Goal: Task Accomplishment & Management: Use online tool/utility

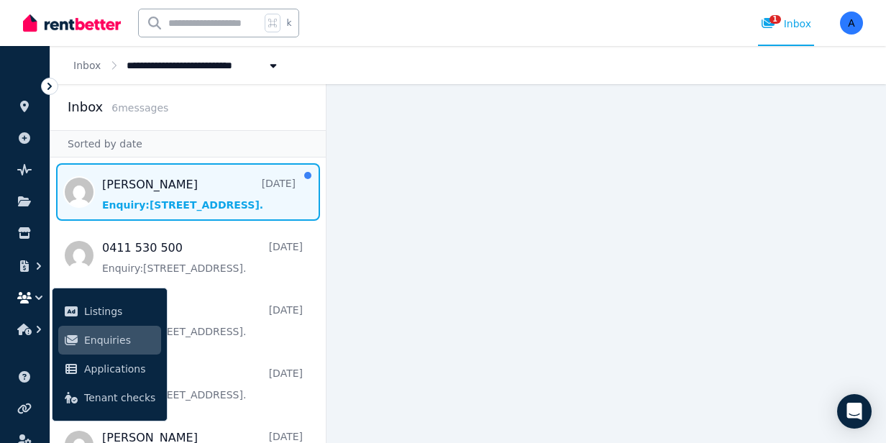
click at [185, 193] on span "Message list" at bounding box center [187, 192] width 275 height 58
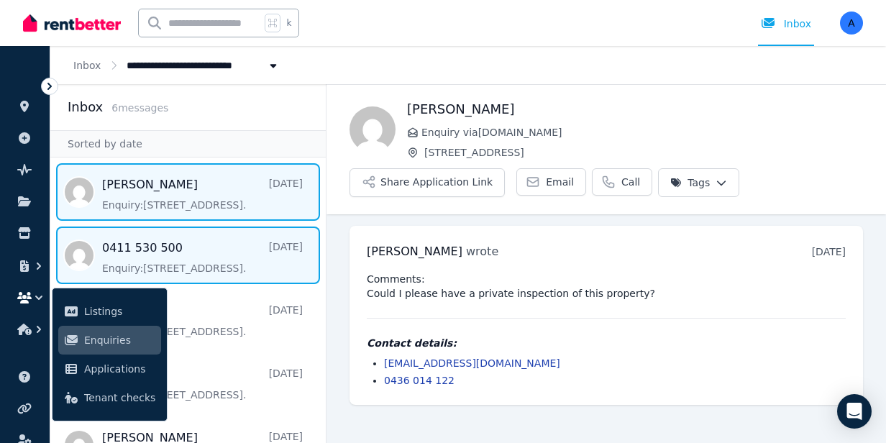
click at [217, 258] on span "Message list" at bounding box center [187, 255] width 275 height 58
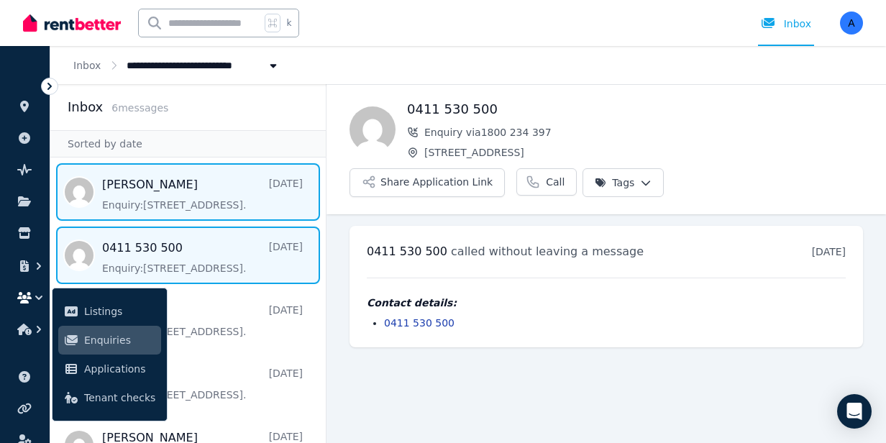
click at [208, 182] on span "Message list" at bounding box center [187, 192] width 275 height 58
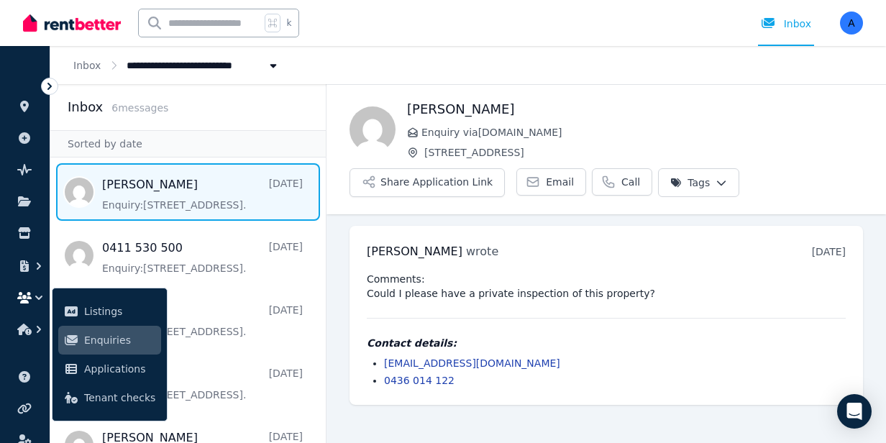
drag, startPoint x: 408, startPoint y: 109, endPoint x: 510, endPoint y: 106, distance: 102.1
click at [510, 106] on h1 "Antonio Trindade" at bounding box center [635, 109] width 456 height 20
copy h1 "Antonio Trindade"
click at [125, 403] on span "Tenant checks" at bounding box center [119, 397] width 71 height 17
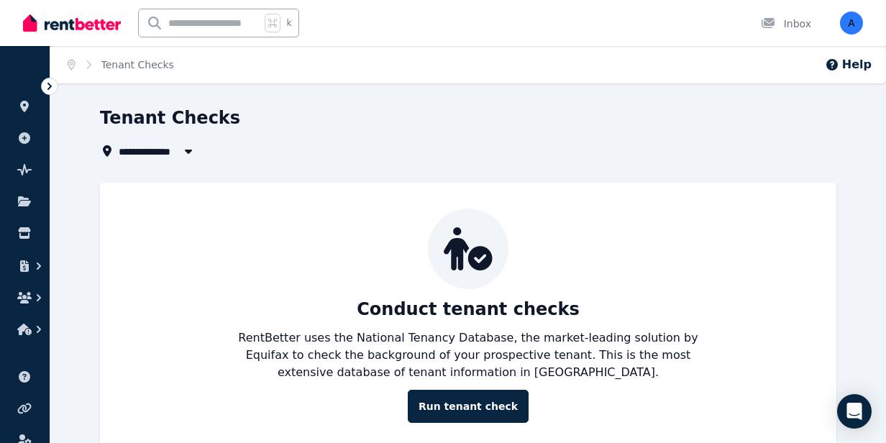
scroll to position [32, 0]
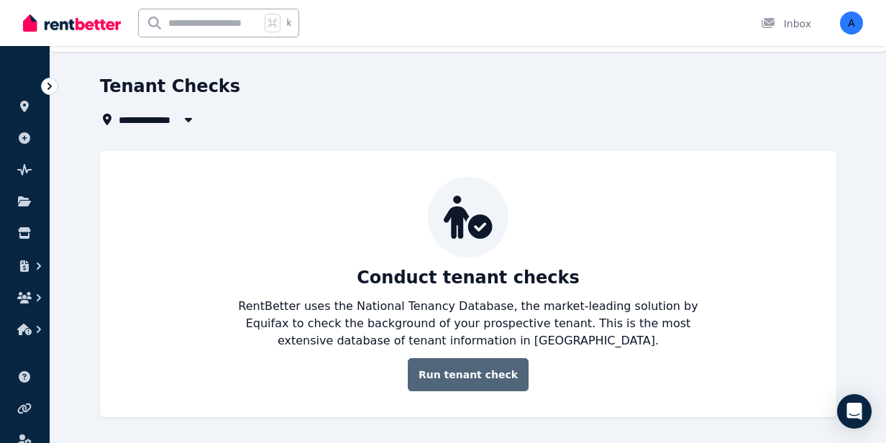
click at [505, 378] on link "Run tenant check" at bounding box center [468, 374] width 121 height 33
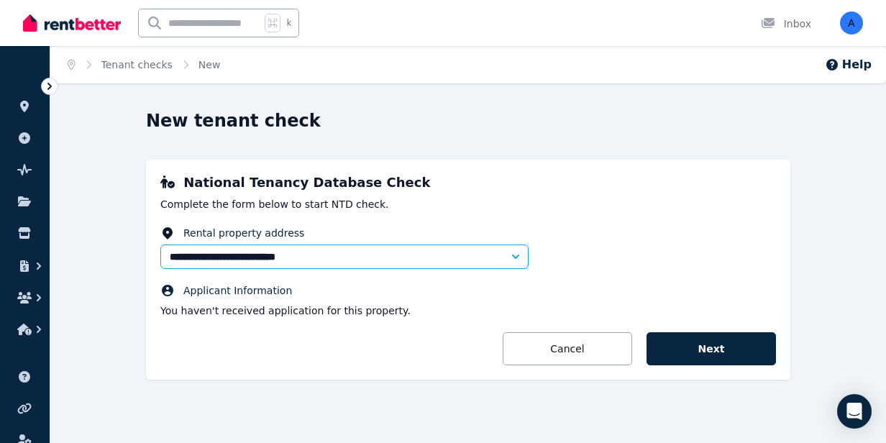
scroll to position [3, 0]
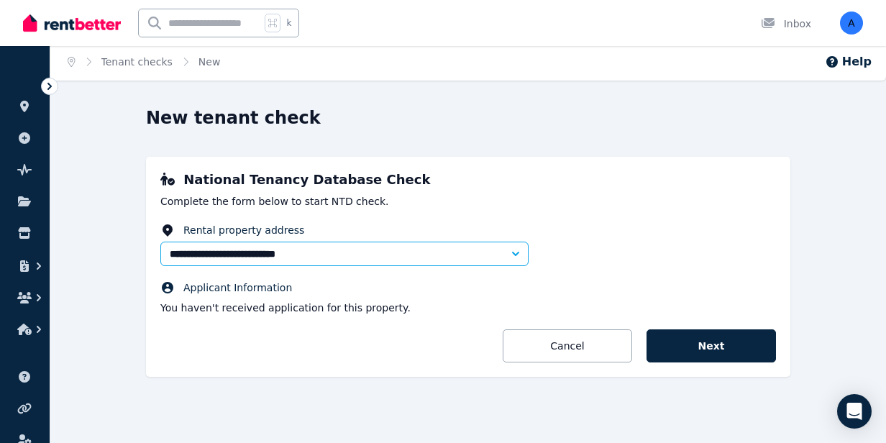
click at [514, 252] on icon "button" at bounding box center [515, 254] width 14 height 14
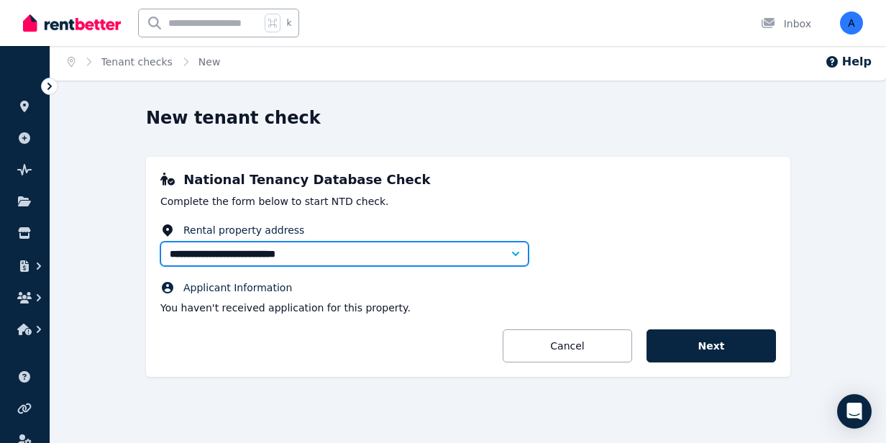
type input "**********"
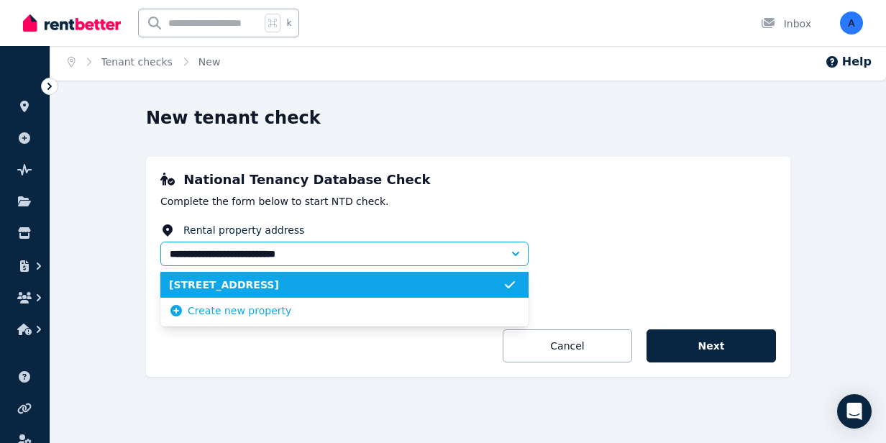
click at [514, 252] on icon "button" at bounding box center [515, 254] width 14 height 14
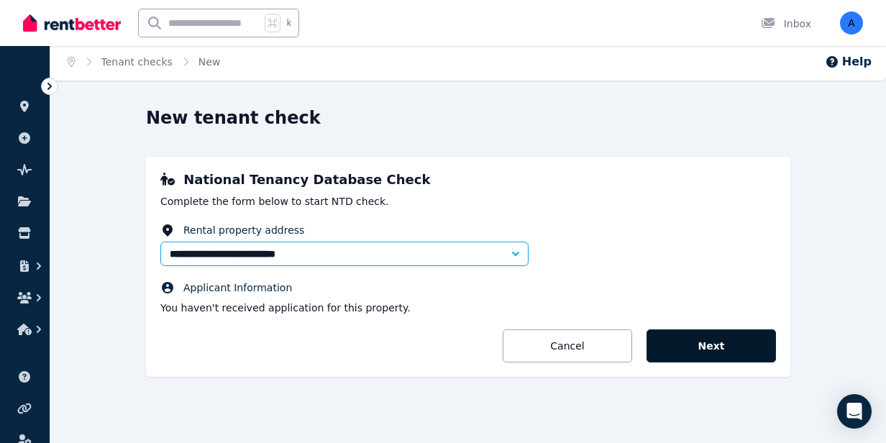
click at [700, 353] on button "Next" at bounding box center [710, 345] width 129 height 33
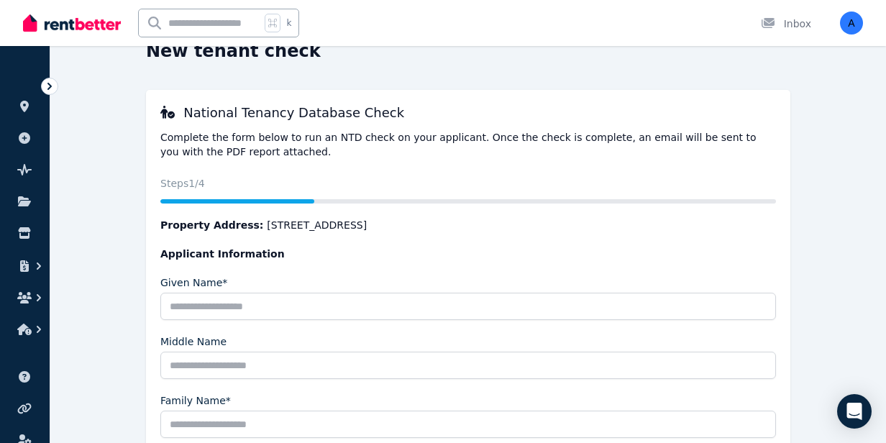
scroll to position [0, 0]
